Goal: Information Seeking & Learning: Learn about a topic

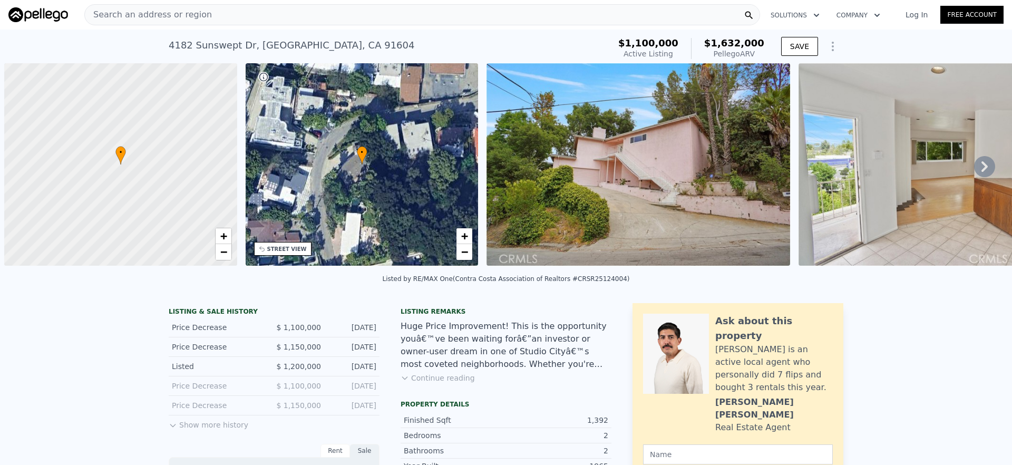
scroll to position [0, 4]
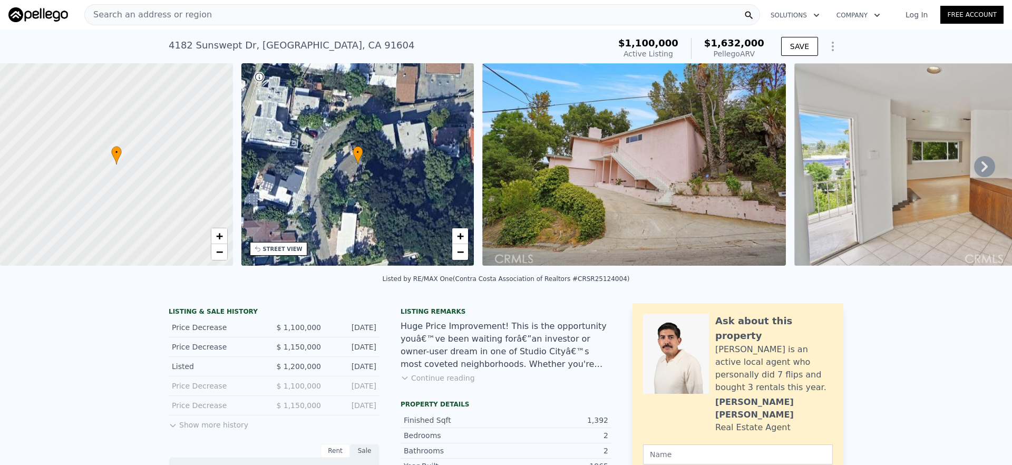
click at [324, 16] on div "Search an address or region" at bounding box center [422, 14] width 676 height 21
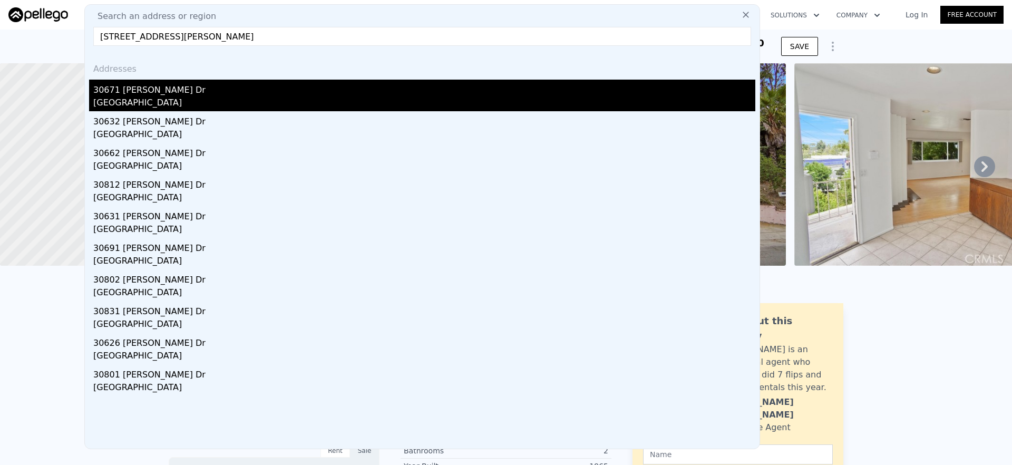
type input "[STREET_ADDRESS][PERSON_NAME]"
click at [230, 94] on div "30671 [PERSON_NAME] Dr" at bounding box center [424, 88] width 662 height 17
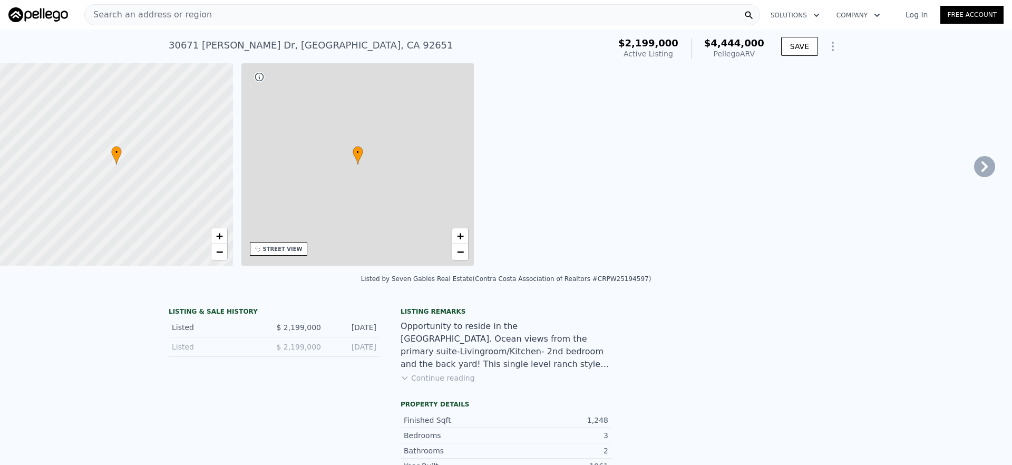
type input "2"
type input "3"
type input "2"
type input "1368"
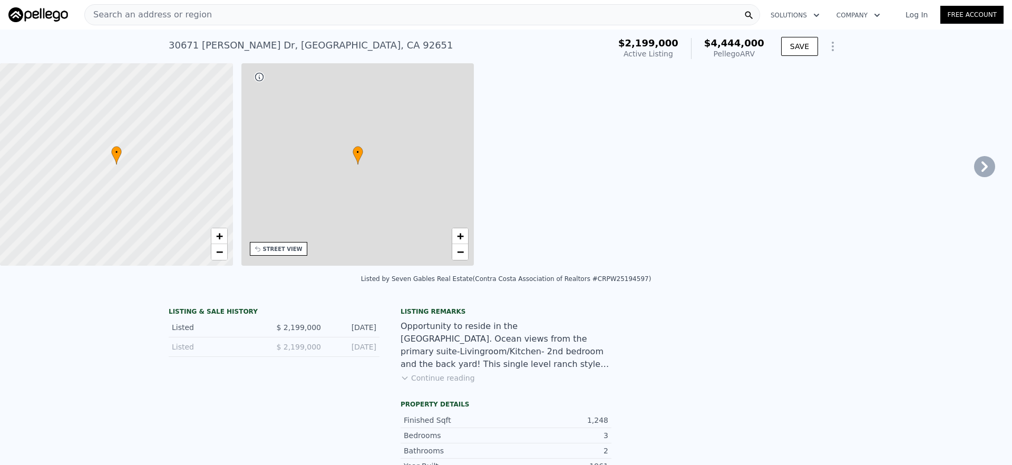
type input "1697"
type input "6656"
type input "7695"
type input "$ 4,444,000"
type input "$ 1,808,848"
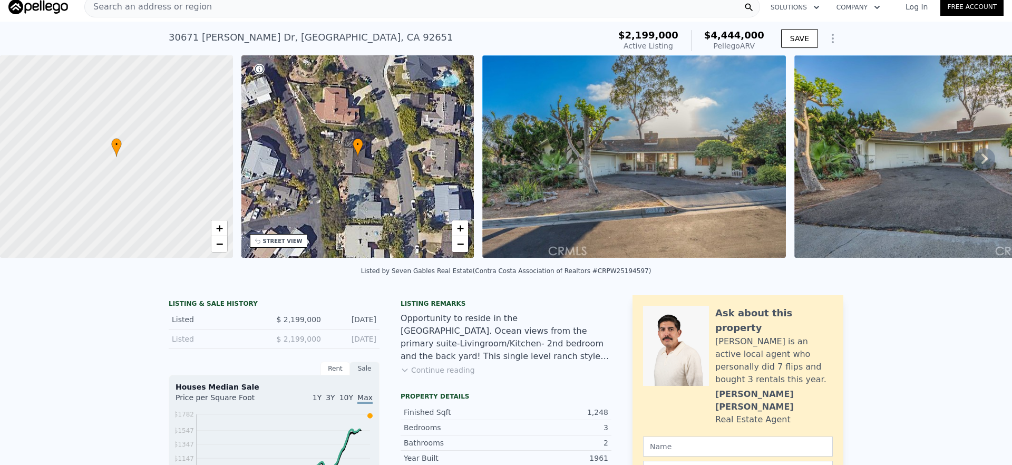
scroll to position [10, 0]
